Goal: Transaction & Acquisition: Obtain resource

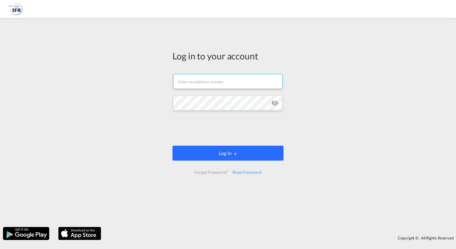
type input "[EMAIL_ADDRESS][DOMAIN_NAME]"
click at [218, 149] on button "Log In" at bounding box center [227, 153] width 111 height 15
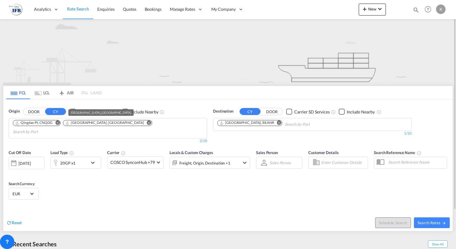
click at [97, 124] on div "[GEOGRAPHIC_DATA], [GEOGRAPHIC_DATA]" at bounding box center [104, 122] width 79 height 5
click at [147, 120] on md-icon "Remove" at bounding box center [149, 122] width 4 height 4
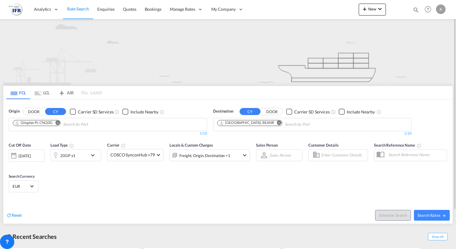
click at [57, 123] on md-icon "Remove" at bounding box center [57, 122] width 4 height 4
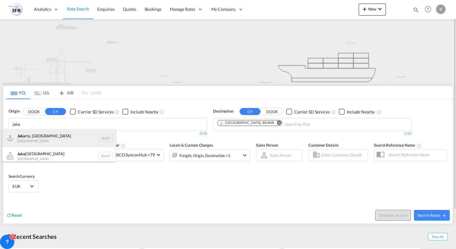
type input "jaka"
click at [37, 140] on div "Jaka rta, Java [GEOGRAPHIC_DATA] IDJKT" at bounding box center [58, 138] width 113 height 18
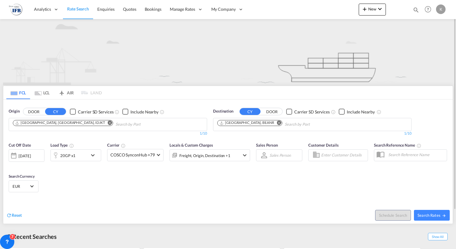
click at [277, 123] on md-icon "Remove" at bounding box center [279, 122] width 4 height 4
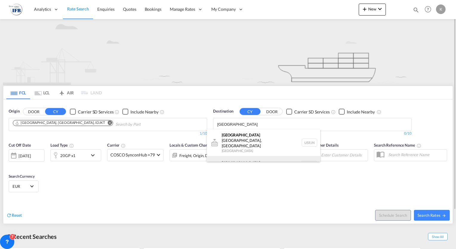
type input "[GEOGRAPHIC_DATA]"
click at [264, 157] on div "[GEOGRAPHIC_DATA] [GEOGRAPHIC_DATA] NLRTM" at bounding box center [263, 165] width 113 height 18
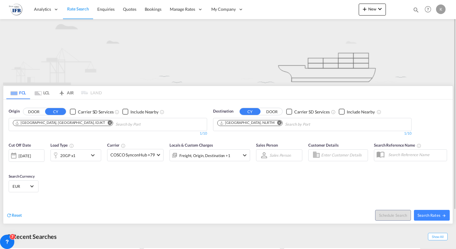
click at [92, 157] on md-icon "icon-chevron-down" at bounding box center [94, 155] width 10 height 7
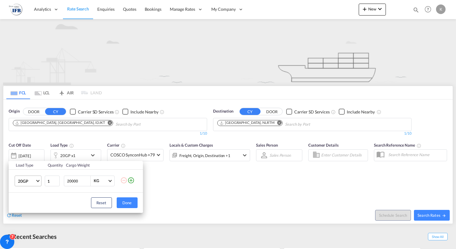
click at [40, 180] on md-select-value "20GP" at bounding box center [29, 181] width 24 height 10
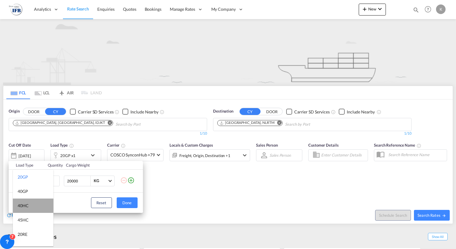
click at [35, 207] on md-option "40HC" at bounding box center [33, 205] width 41 height 14
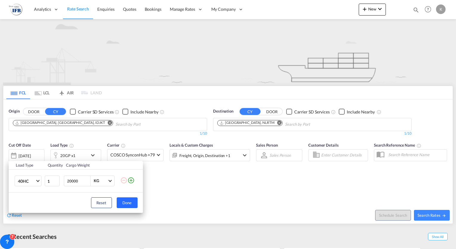
click at [129, 200] on button "Done" at bounding box center [127, 202] width 21 height 11
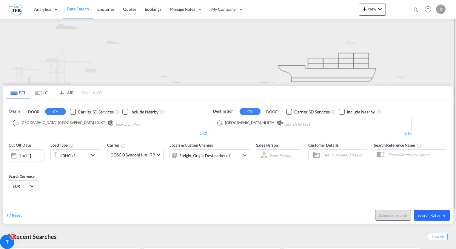
click at [436, 217] on span "Search Rates" at bounding box center [431, 215] width 29 height 5
type input "IDJKT to NLRTM / [DATE]"
